Goal: Task Accomplishment & Management: Use online tool/utility

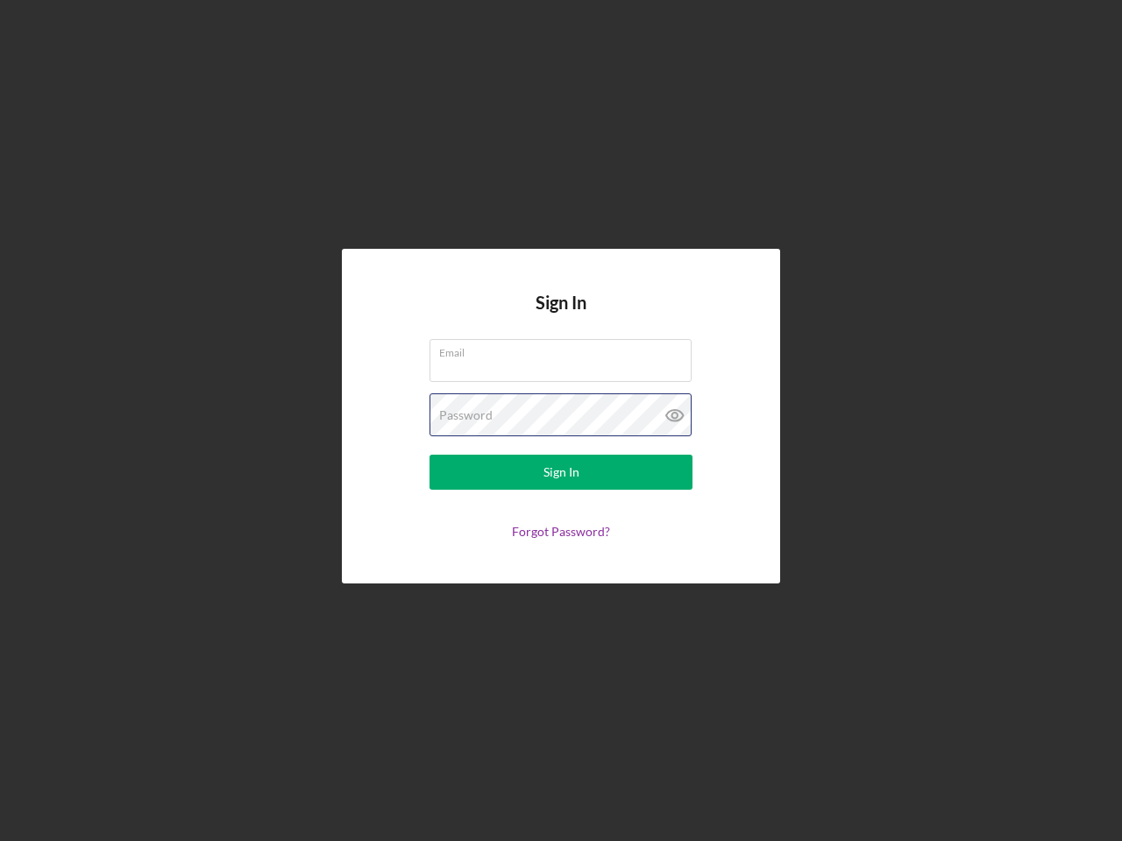
click at [561, 421] on div "Password" at bounding box center [560, 416] width 263 height 44
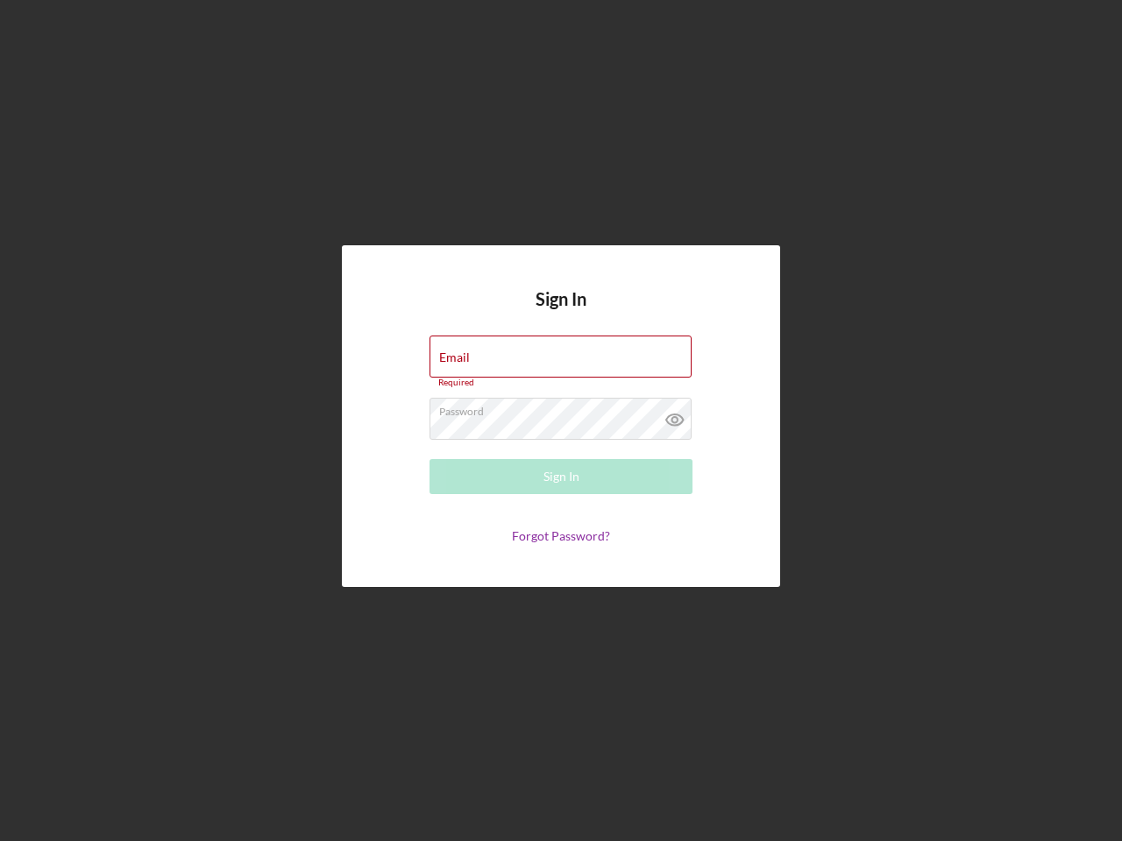
click at [675, 415] on icon at bounding box center [675, 420] width 44 height 44
